Goal: Task Accomplishment & Management: Use online tool/utility

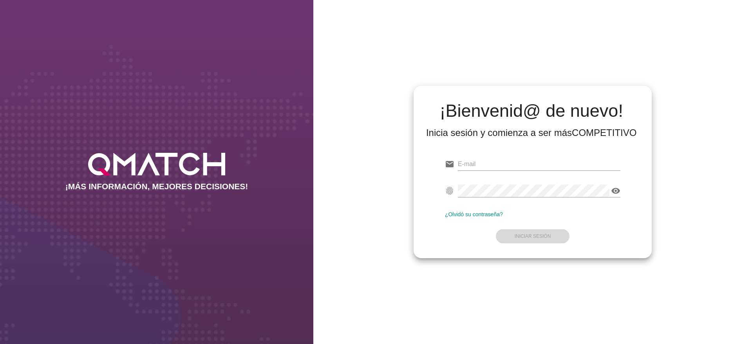
type input "[PERSON_NAME][EMAIL_ADDRESS][DOMAIN_NAME]"
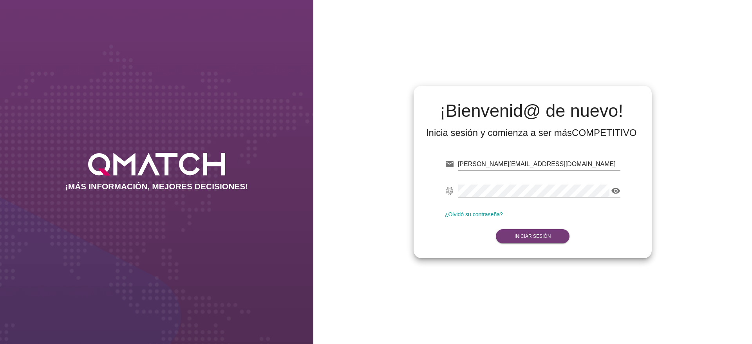
click at [532, 237] on form "email [PERSON_NAME][EMAIL_ADDRESS][DOMAIN_NAME] fingerprint visibility ¿Olvidó …" at bounding box center [532, 199] width 175 height 92
click at [532, 236] on strong "Iniciar Sesión" at bounding box center [532, 235] width 36 height 5
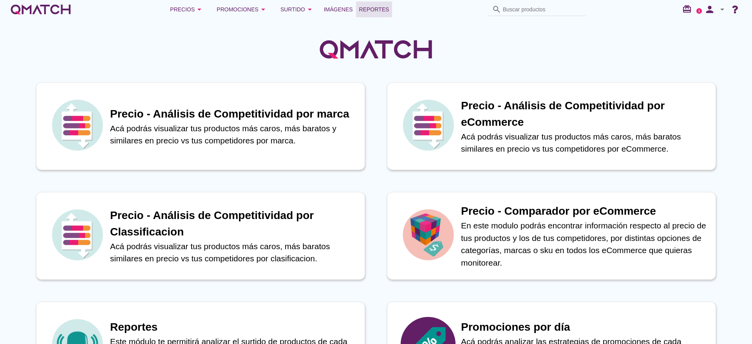
click at [375, 6] on span "Reportes" at bounding box center [374, 9] width 30 height 9
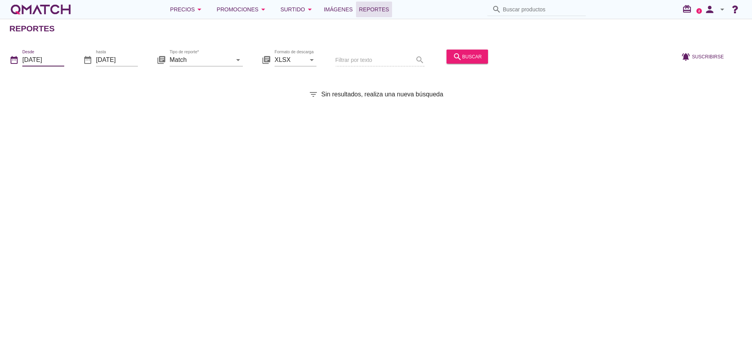
click at [55, 56] on input "[DATE]" at bounding box center [43, 59] width 42 height 13
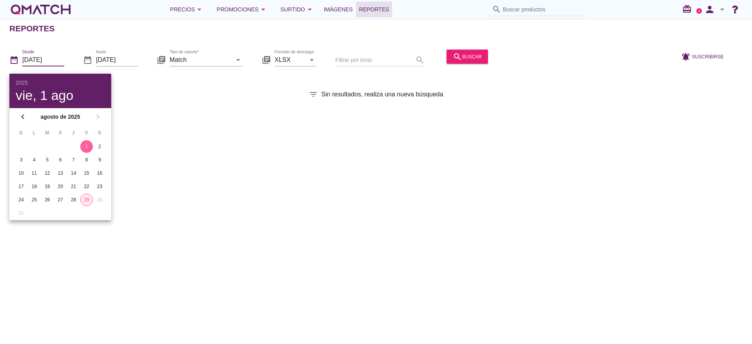
click at [84, 202] on div "29" at bounding box center [87, 199] width 12 height 7
type input "[DATE]"
click at [214, 56] on input "Match" at bounding box center [200, 59] width 62 height 13
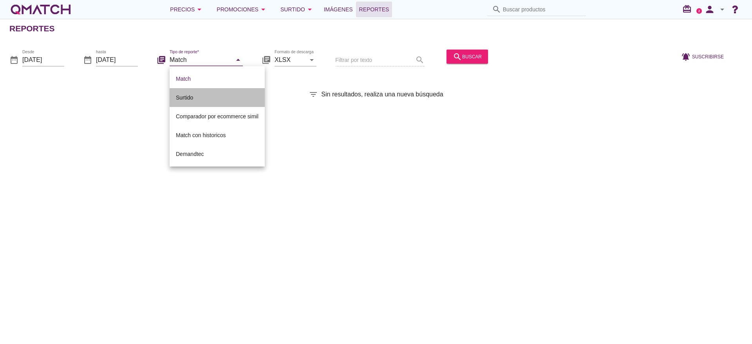
click at [199, 94] on div "Surtido" at bounding box center [217, 97] width 83 height 9
type input "Surtido"
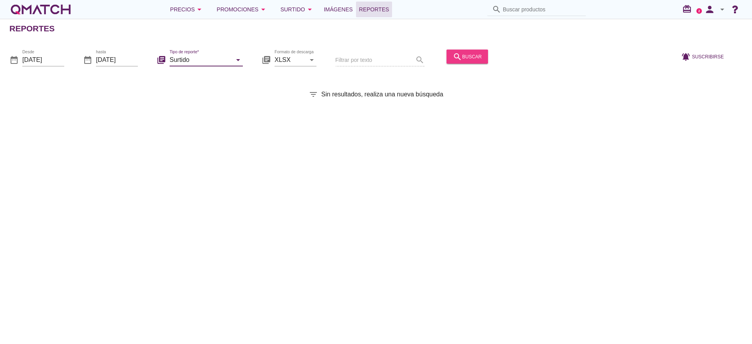
click at [472, 56] on div "search buscar" at bounding box center [466, 56] width 29 height 9
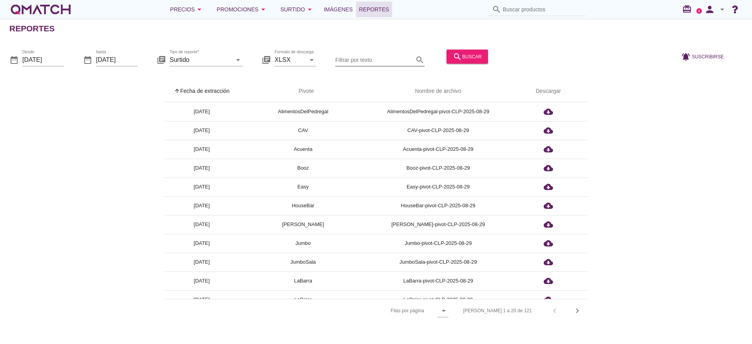
click at [377, 62] on input "Filtrar por texto" at bounding box center [374, 59] width 78 height 13
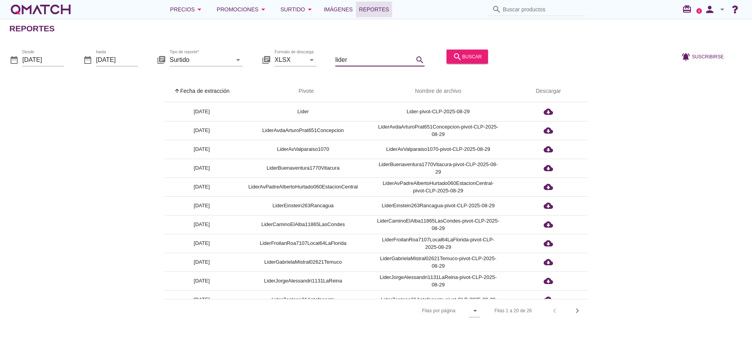
type input "lider"
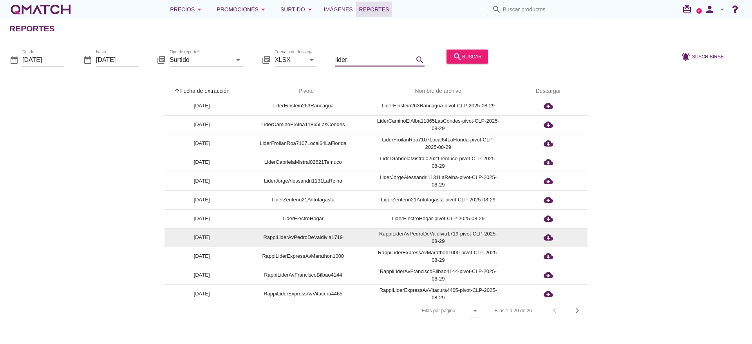
scroll to position [179, 0]
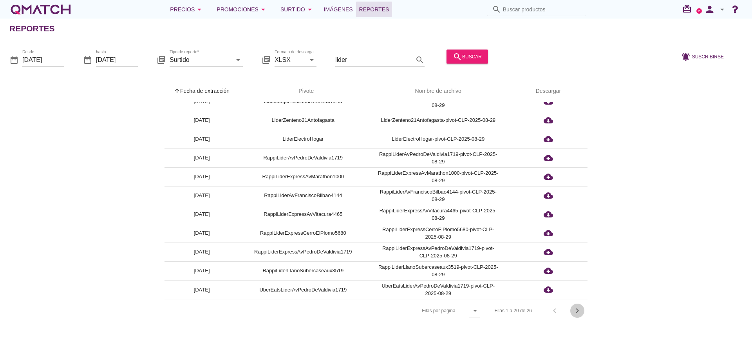
click at [580, 308] on icon "chevron_right" at bounding box center [576, 310] width 9 height 9
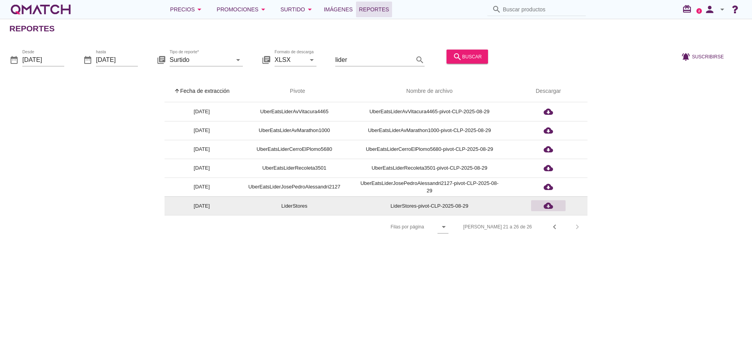
click at [549, 202] on icon "cloud_download" at bounding box center [547, 205] width 9 height 9
